Goal: Complete application form

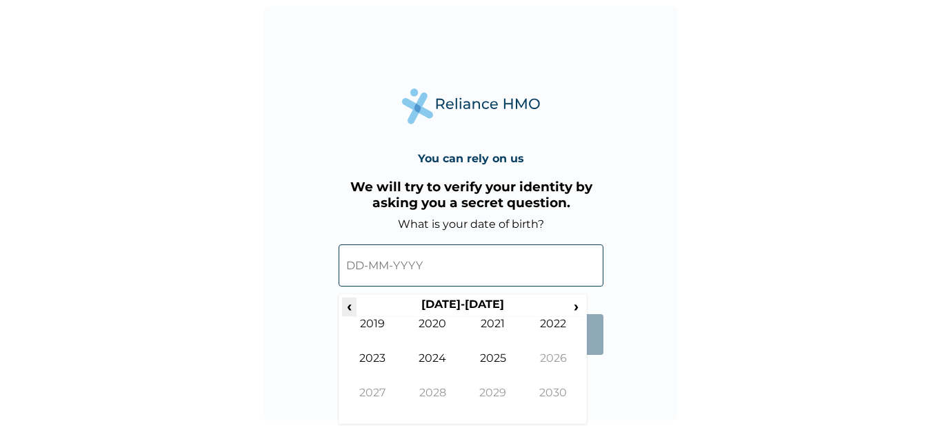
click at [350, 307] on span "‹" at bounding box center [349, 305] width 14 height 17
click at [353, 307] on span "‹" at bounding box center [349, 305] width 14 height 17
click at [493, 325] on td "1981" at bounding box center [493, 334] width 61 height 34
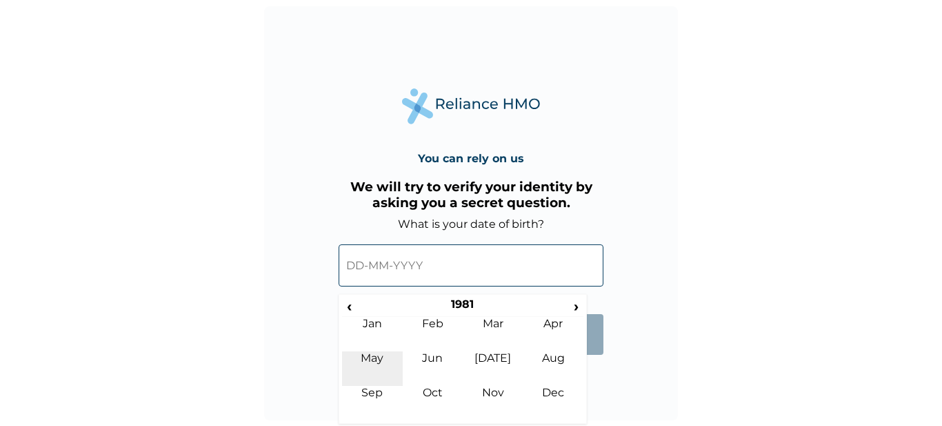
click at [379, 364] on td "May" at bounding box center [372, 368] width 61 height 34
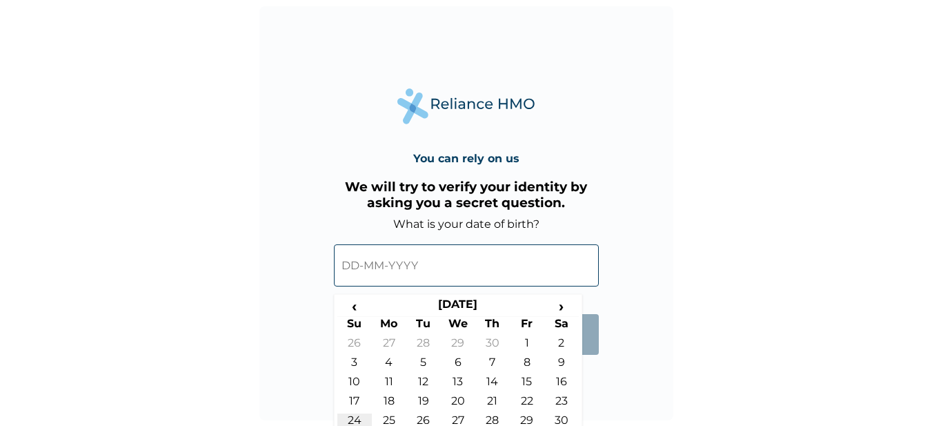
click at [359, 418] on td "24" at bounding box center [354, 422] width 34 height 19
type input "[DATE]"
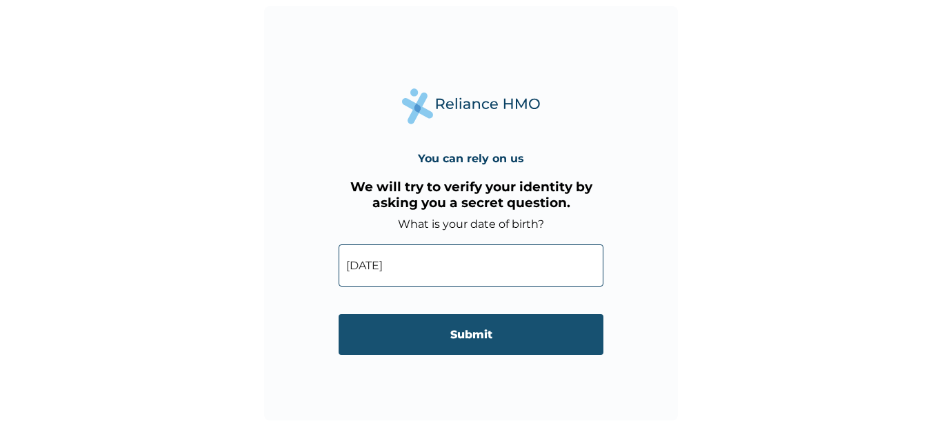
click at [443, 341] on input "Submit" at bounding box center [471, 334] width 265 height 41
